Goal: Information Seeking & Learning: Understand process/instructions

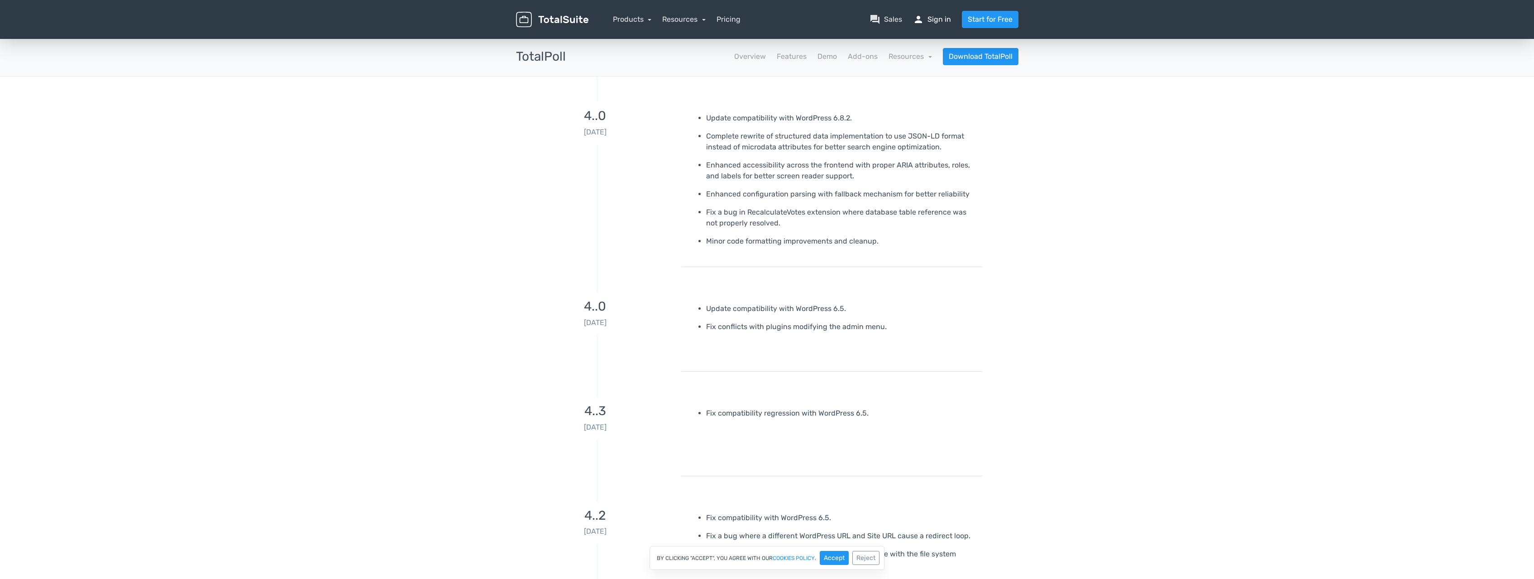
click at [941, 19] on link "person Sign in" at bounding box center [932, 19] width 38 height 11
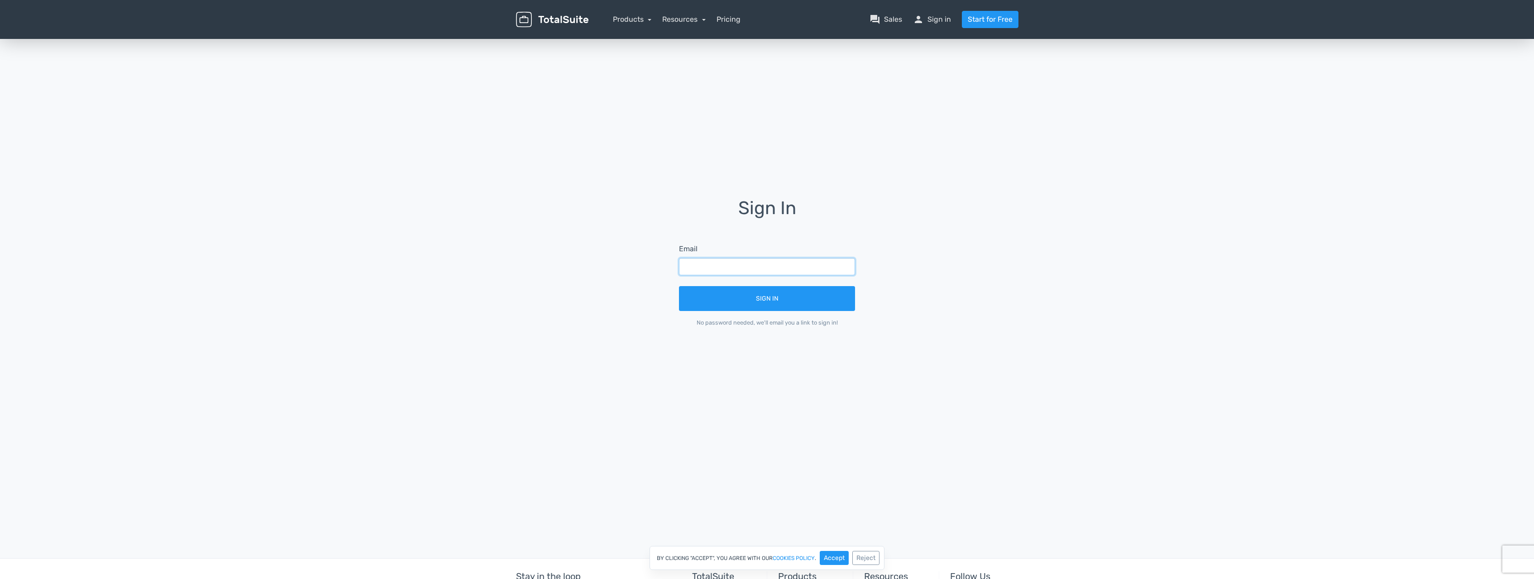
click at [787, 267] on input "text" at bounding box center [767, 266] width 176 height 17
click at [787, 266] on input "text" at bounding box center [767, 266] width 176 height 17
click at [830, 562] on button "Accept" at bounding box center [834, 558] width 29 height 14
click at [766, 263] on input "text" at bounding box center [767, 266] width 176 height 17
type input "zaidimohammedcherif@gmail.com"
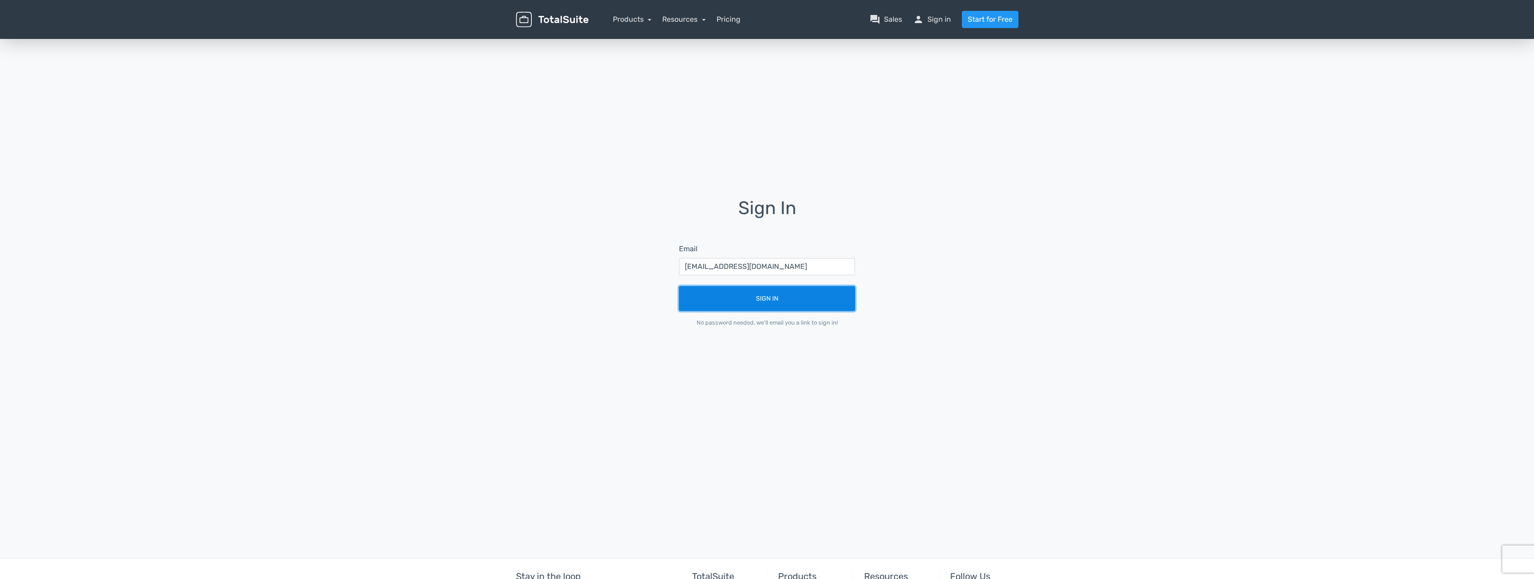
click at [772, 302] on button "Sign In" at bounding box center [767, 298] width 176 height 25
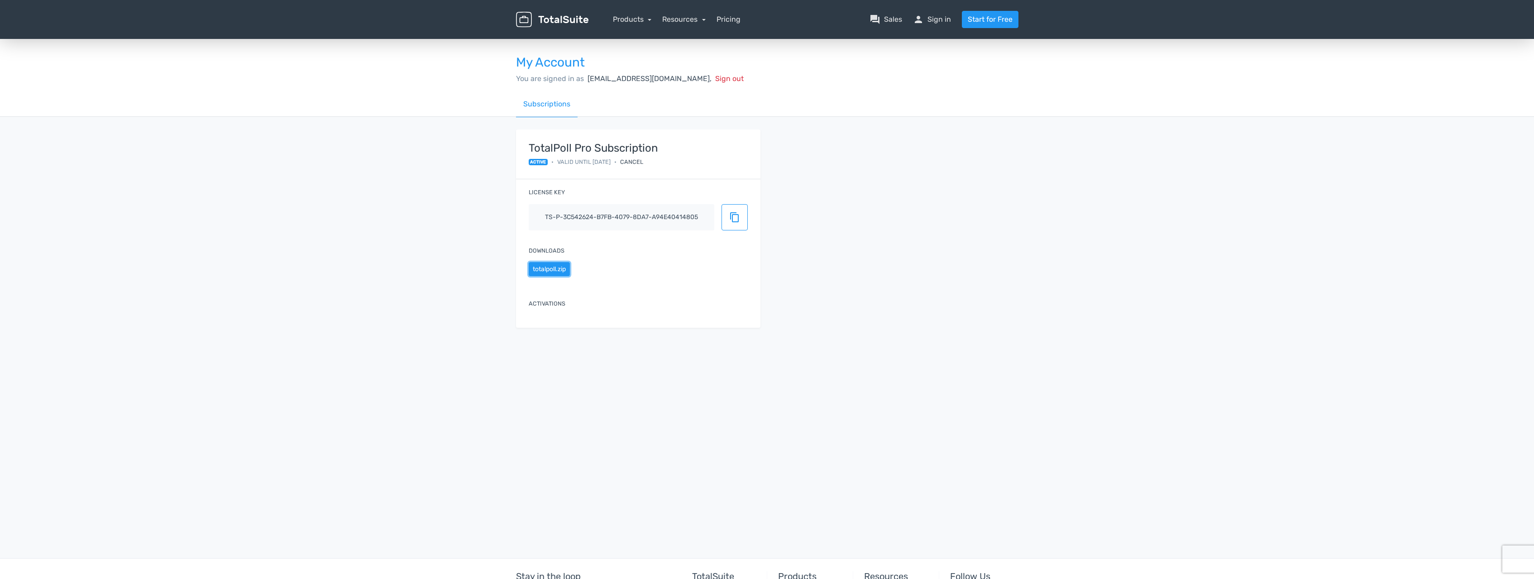
click at [546, 269] on button "totalpoll.zip" at bounding box center [549, 269] width 41 height 14
click at [735, 216] on span "content_copy" at bounding box center [734, 217] width 11 height 11
click at [672, 20] on link "Resources" at bounding box center [683, 19] width 43 height 9
click at [711, 70] on link "school Documentation" at bounding box center [710, 70] width 95 height 26
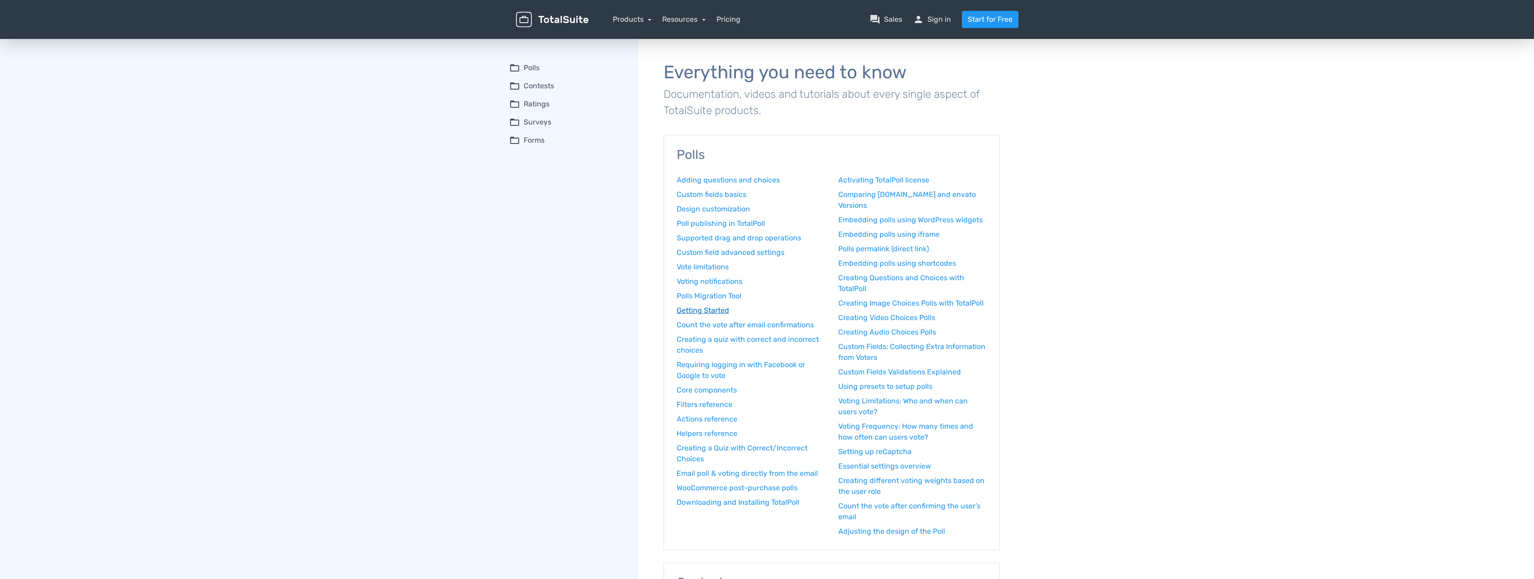
click at [699, 310] on link "Getting Started" at bounding box center [751, 310] width 148 height 11
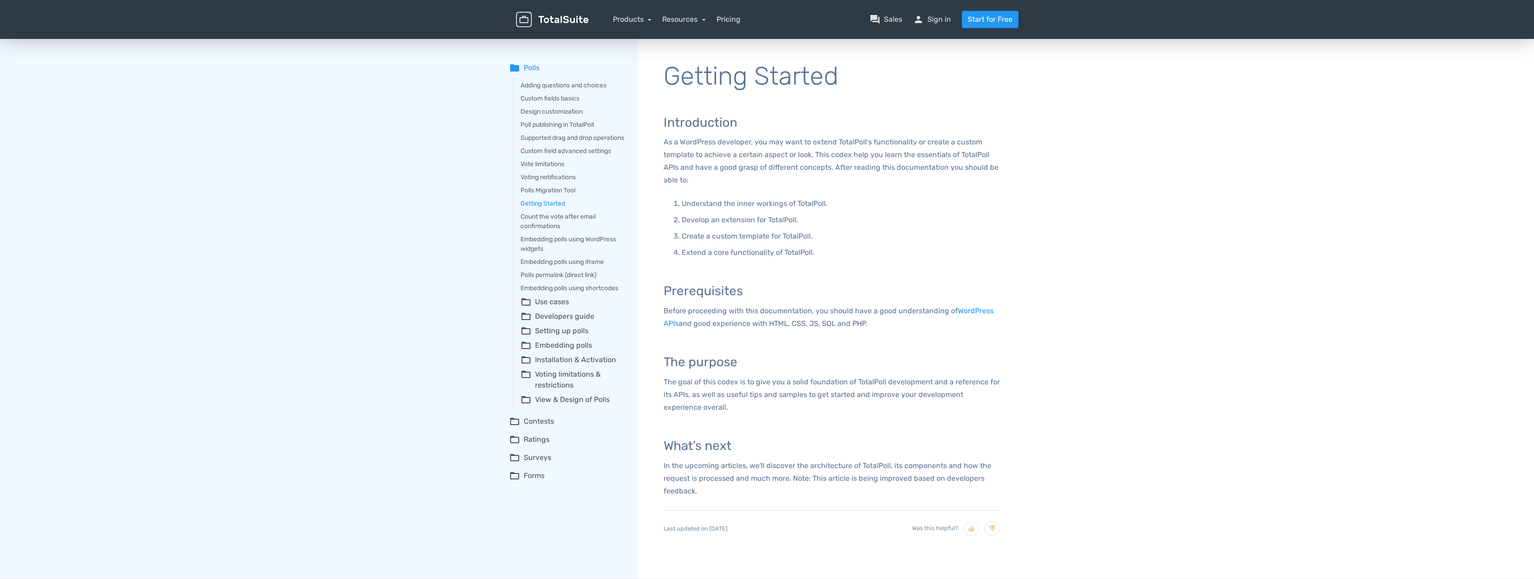
click at [562, 351] on summary "folder_open Embedding polls" at bounding box center [573, 345] width 105 height 11
click at [603, 457] on summary "folder_open View & Design of Polls" at bounding box center [573, 452] width 105 height 11
click at [593, 252] on link "Embedding polls using WordPress widgets" at bounding box center [573, 244] width 105 height 19
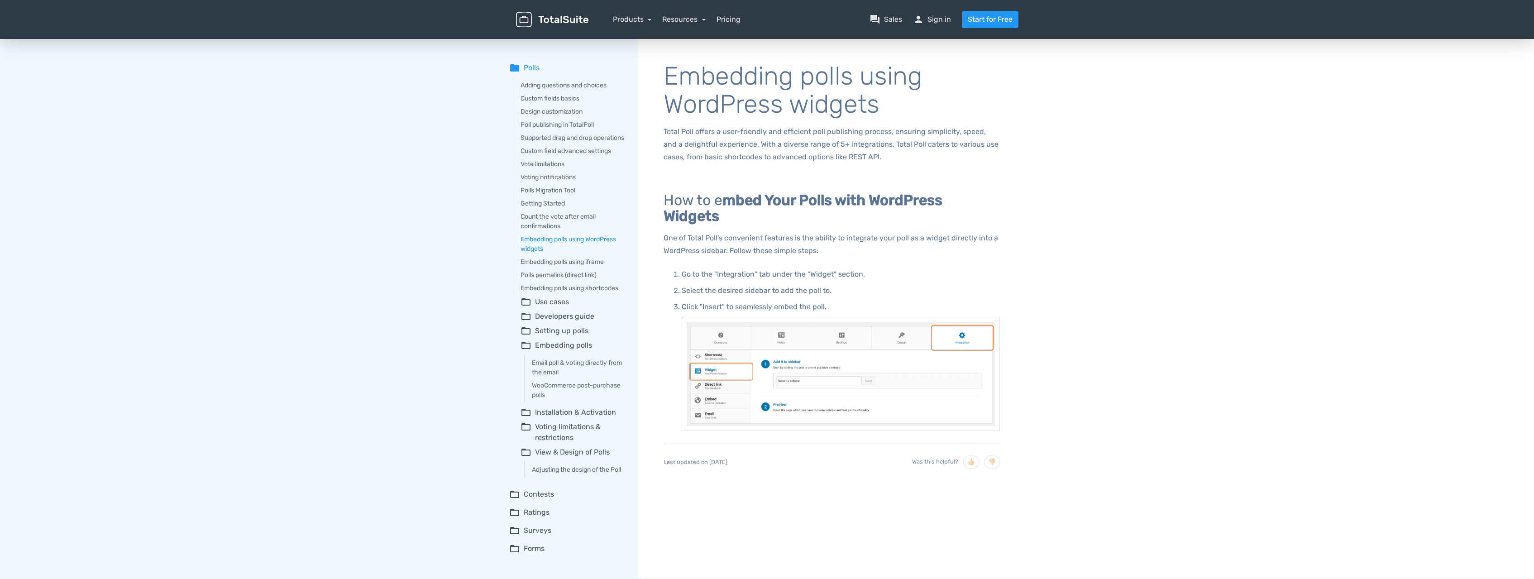
click at [608, 291] on div "Adding questions and choices Custom fields basics Design customization Poll pub…" at bounding box center [569, 279] width 113 height 405
click at [608, 293] on link "Embedding polls using shortcodes" at bounding box center [573, 288] width 105 height 10
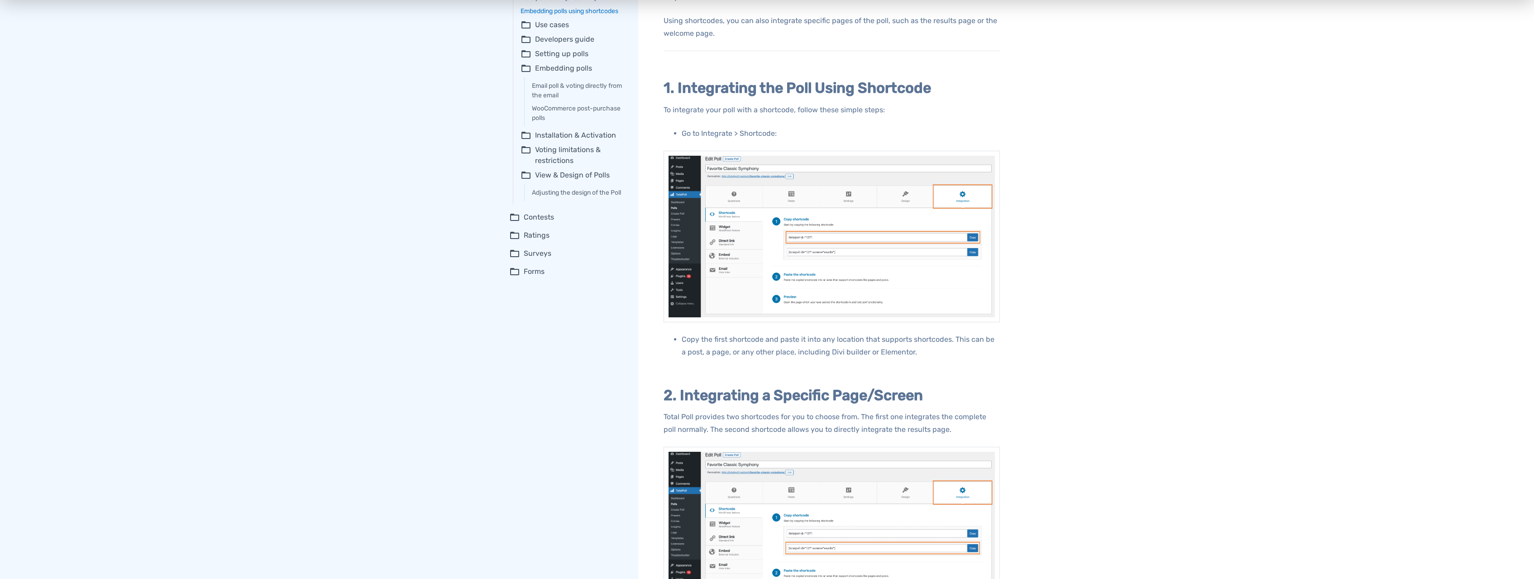
scroll to position [231, 0]
